Goal: Information Seeking & Learning: Learn about a topic

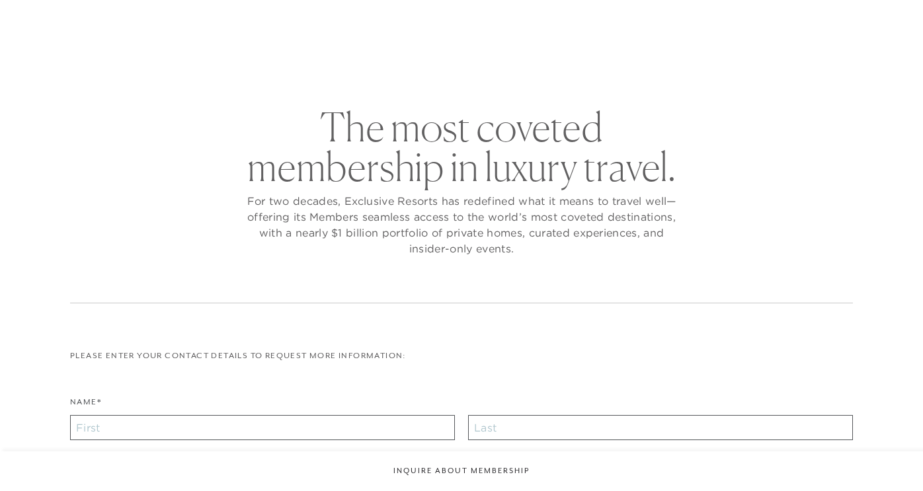
checkbox input "false"
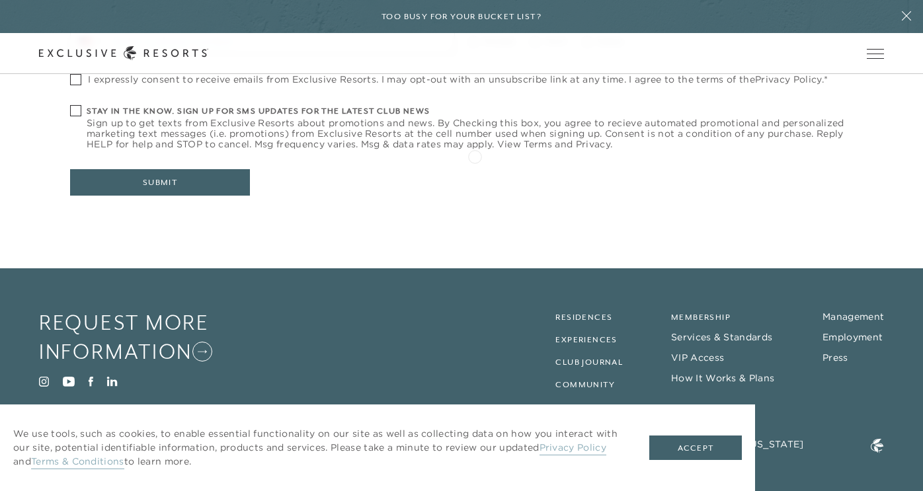
scroll to position [574, 0]
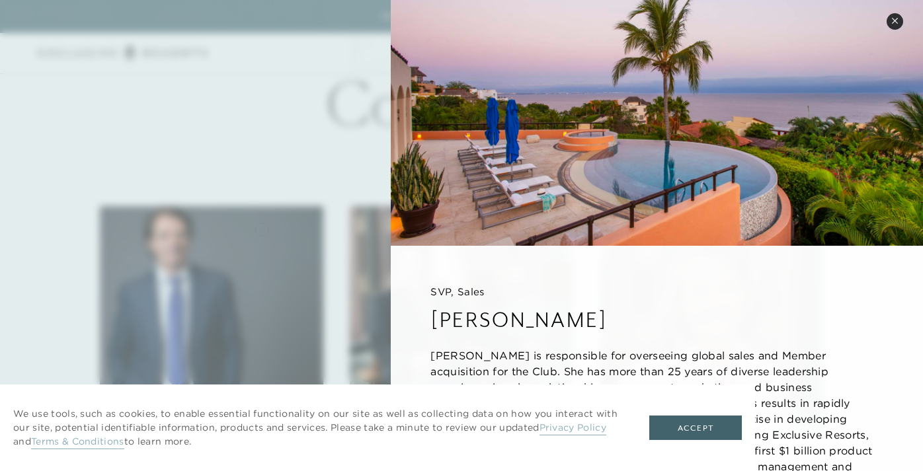
scroll to position [658, 0]
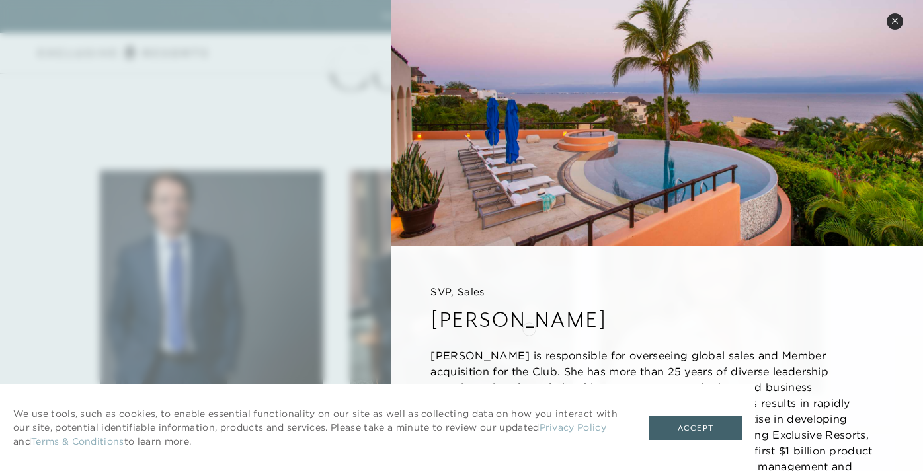
click at [529, 328] on h3 "Rachel Regan" at bounding box center [656, 319] width 453 height 29
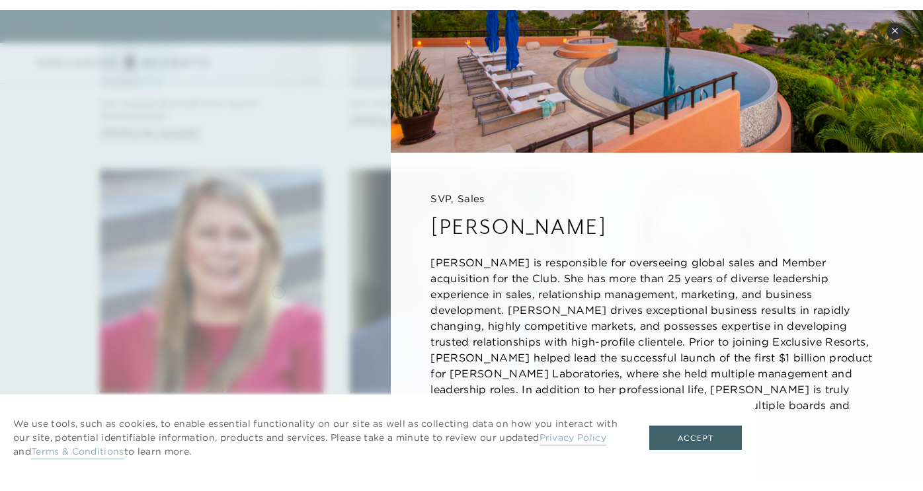
scroll to position [1673, 0]
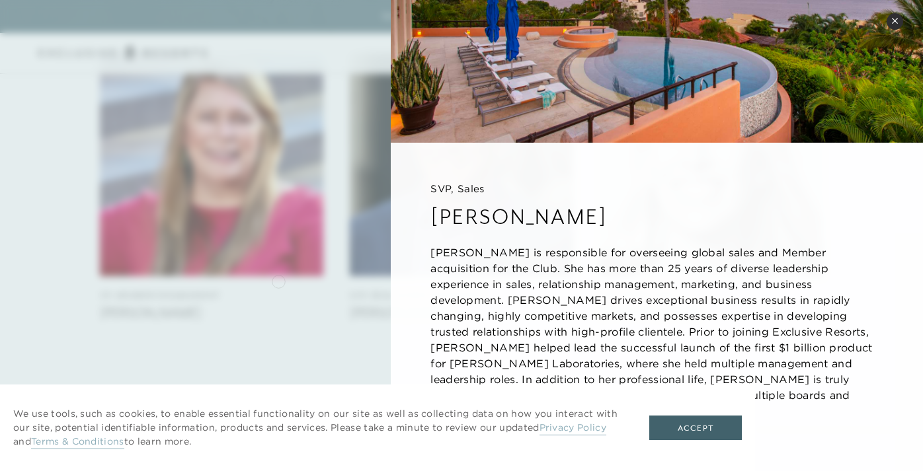
click at [278, 280] on div at bounding box center [461, 235] width 923 height 471
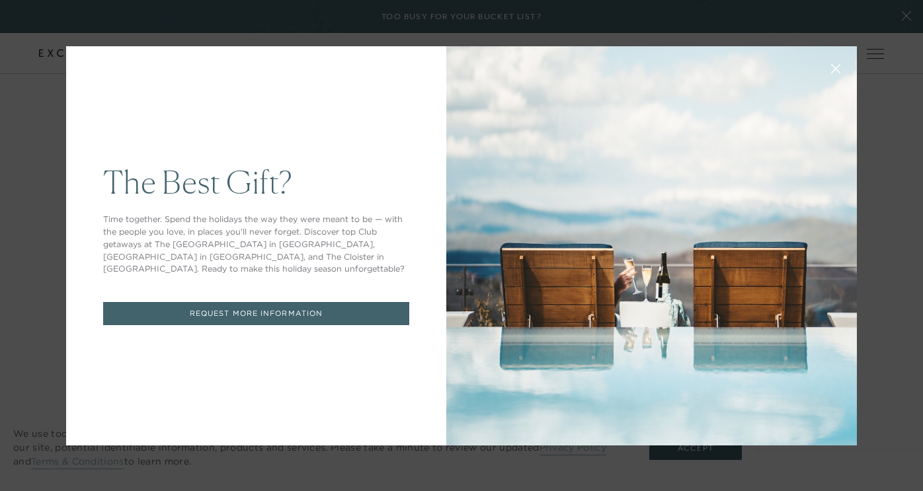
click at [835, 63] on icon at bounding box center [836, 68] width 10 height 10
